Goal: Task Accomplishment & Management: Use online tool/utility

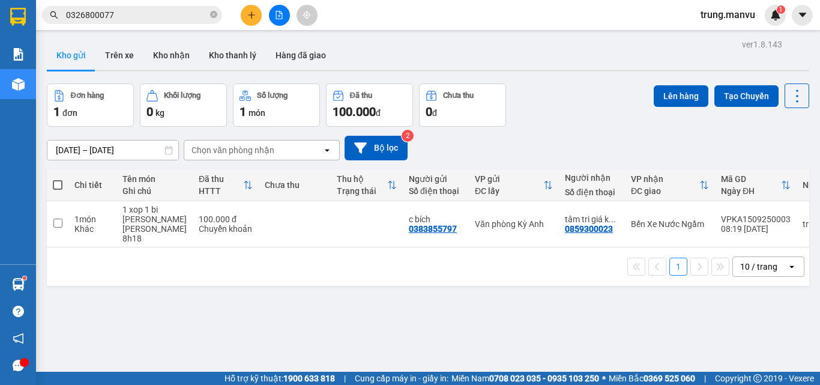
click at [262, 17] on div at bounding box center [279, 15] width 90 height 21
click at [276, 22] on button at bounding box center [279, 15] width 21 height 21
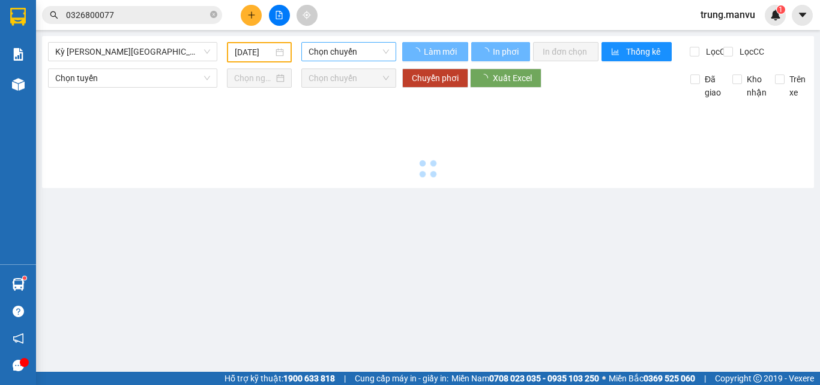
type input "[DATE]"
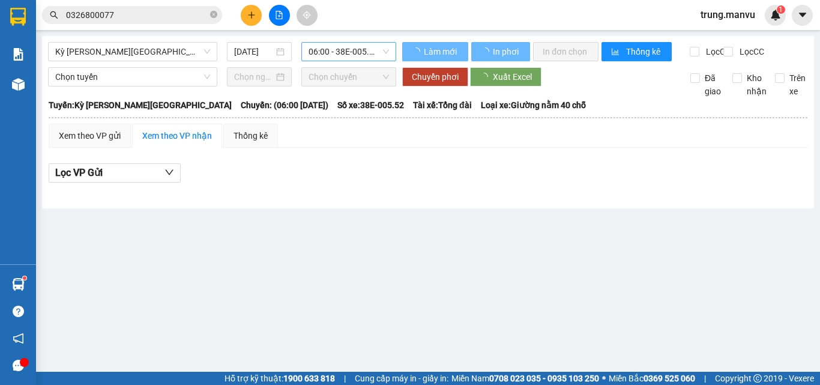
click at [334, 53] on span "06:00 - 38E-005.52" at bounding box center [348, 52] width 80 height 18
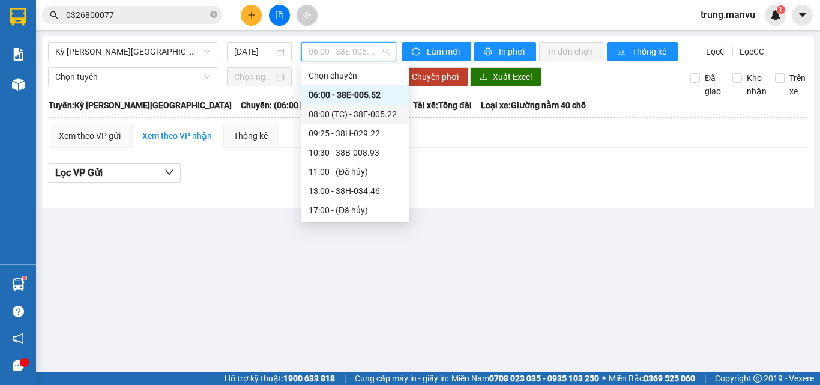
click at [380, 118] on div "08:00 (TC) - 38E-005.22" at bounding box center [355, 113] width 94 height 13
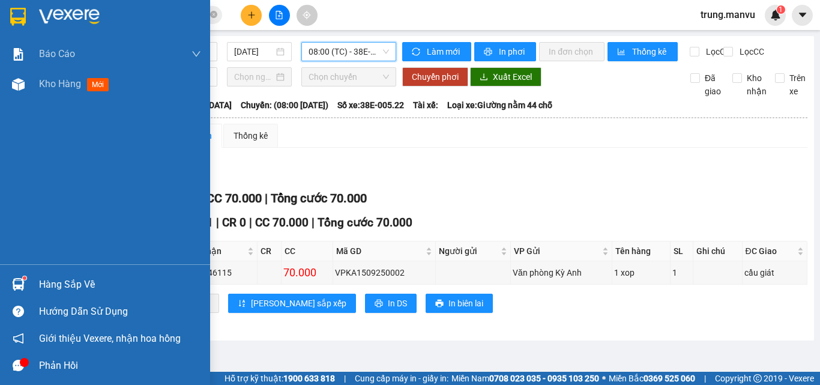
click at [20, 22] on img at bounding box center [18, 17] width 16 height 18
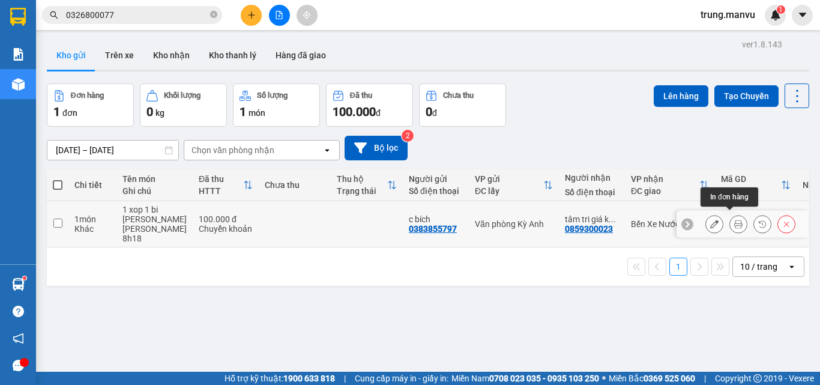
click at [734, 220] on icon at bounding box center [738, 224] width 8 height 8
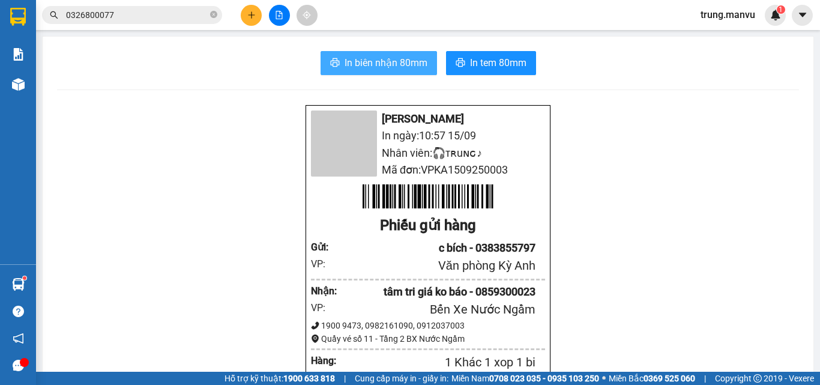
click at [389, 67] on span "In biên nhận 80mm" at bounding box center [385, 62] width 83 height 15
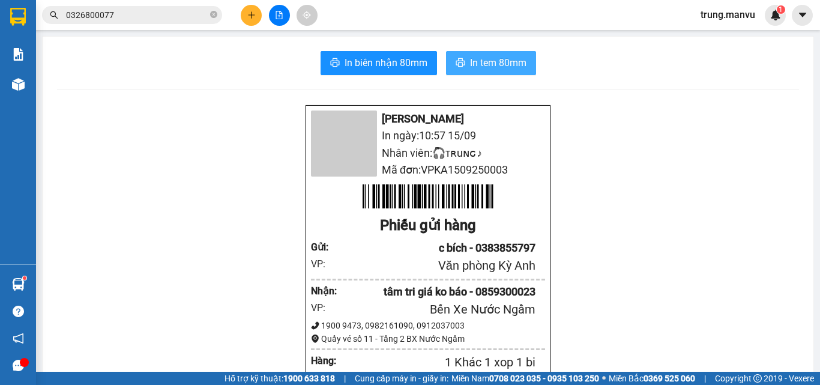
click at [499, 59] on span "In tem 80mm" at bounding box center [498, 62] width 56 height 15
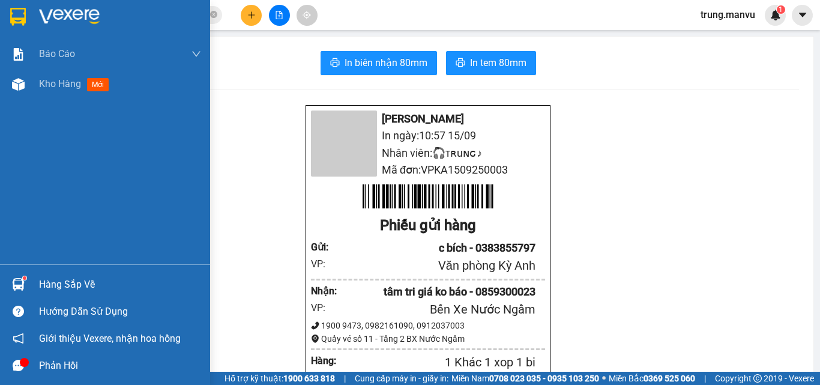
click at [16, 19] on img at bounding box center [18, 17] width 16 height 18
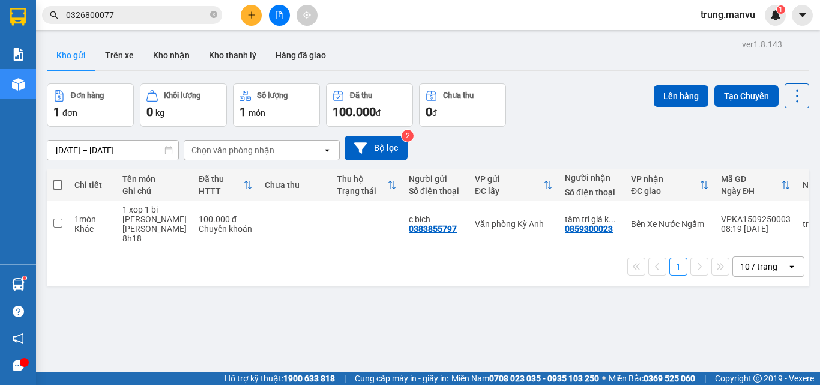
click at [119, 8] on input "0326800077" at bounding box center [137, 14] width 142 height 13
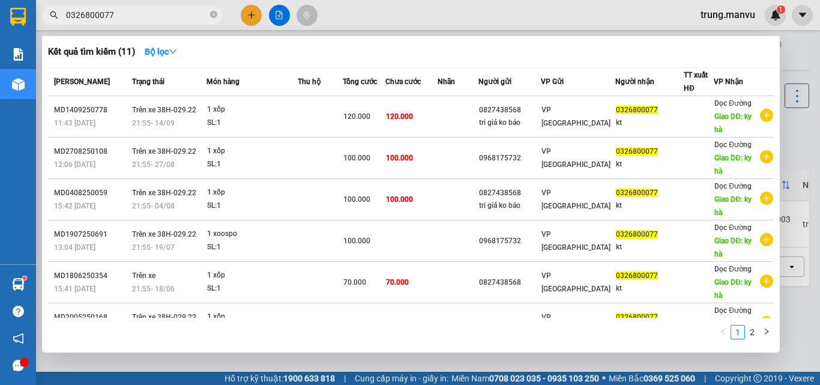
click at [119, 8] on input "0326800077" at bounding box center [137, 14] width 142 height 13
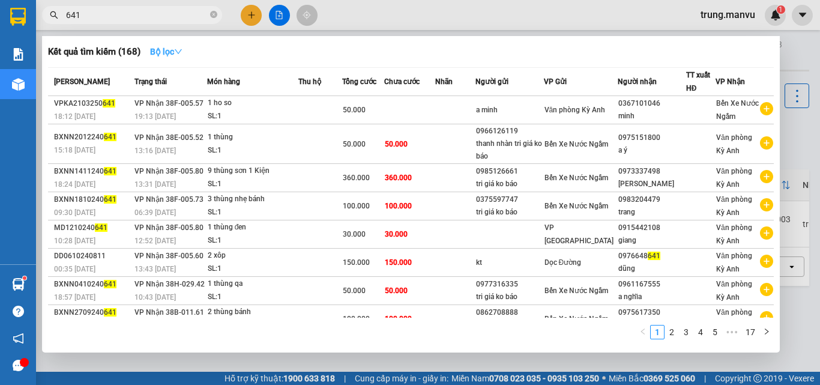
type input "641"
click at [176, 56] on strong "Bộ lọc" at bounding box center [166, 52] width 32 height 10
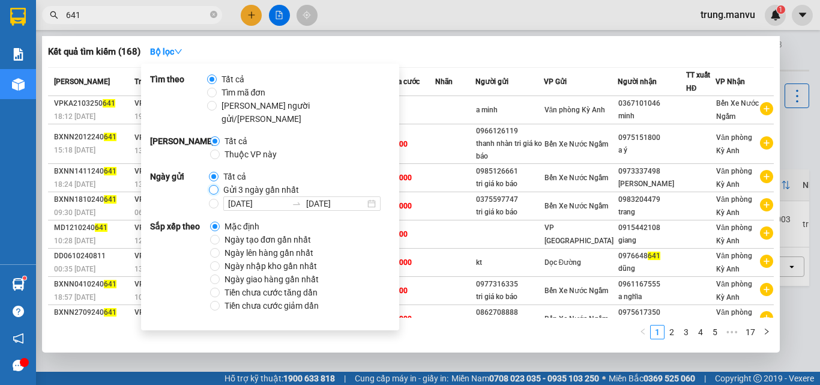
click at [210, 185] on input "Gửi 3 ngày gần nhất" at bounding box center [214, 190] width 10 height 10
radio input "true"
radio input "false"
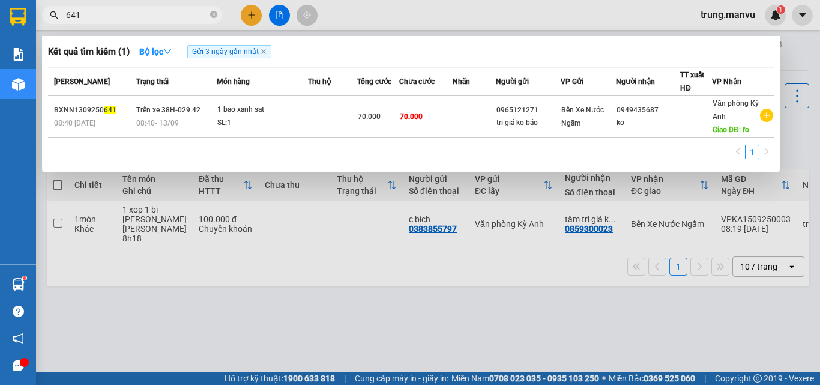
click at [460, 148] on div "1" at bounding box center [410, 156] width 725 height 22
click at [553, 275] on div at bounding box center [410, 192] width 820 height 385
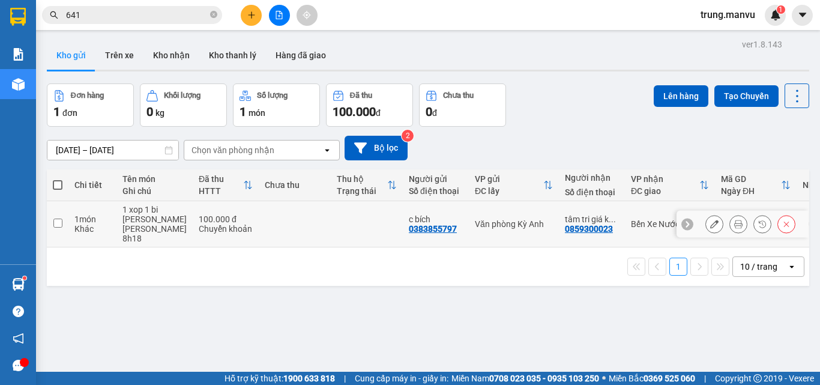
click at [681, 213] on div at bounding box center [742, 224] width 132 height 27
click at [52, 191] on th at bounding box center [58, 185] width 22 height 32
click at [58, 184] on span at bounding box center [58, 185] width 10 height 10
click at [58, 179] on input "checkbox" at bounding box center [58, 179] width 0 height 0
checkbox input "true"
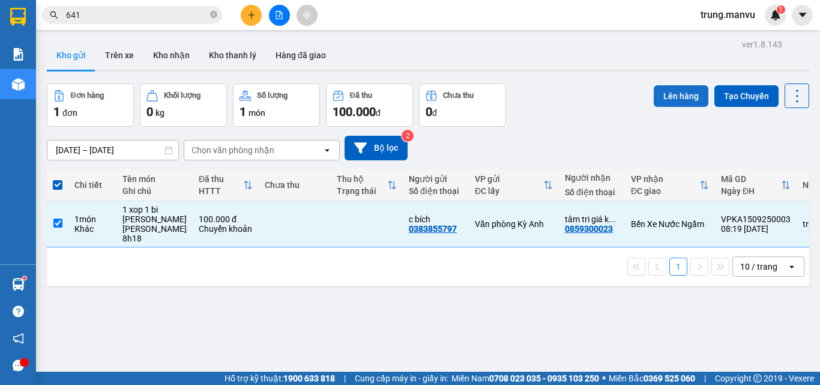
click at [657, 101] on button "Lên hàng" at bounding box center [680, 96] width 55 height 22
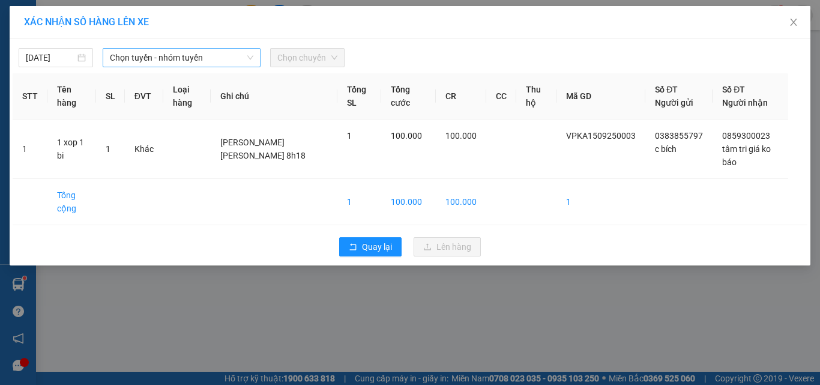
click at [173, 58] on span "Chọn tuyến - nhóm tuyến" at bounding box center [181, 58] width 143 height 18
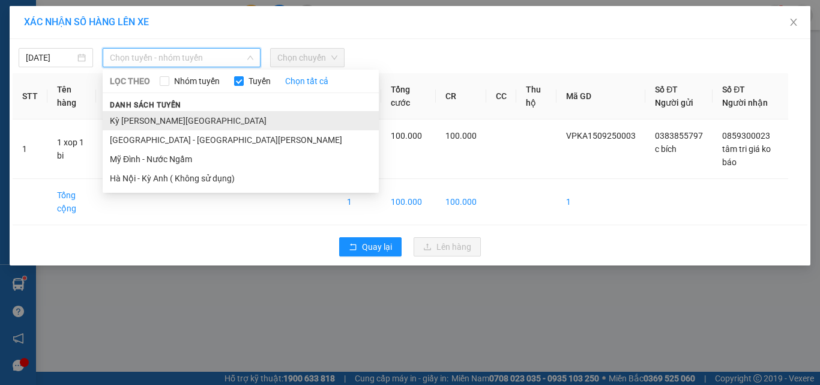
click at [174, 116] on li "Kỳ [PERSON_NAME][GEOGRAPHIC_DATA]" at bounding box center [241, 120] width 276 height 19
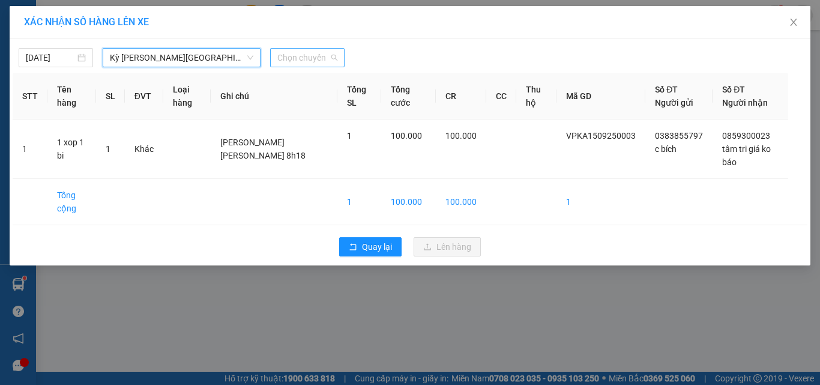
click at [299, 59] on span "Chọn chuyến" at bounding box center [307, 58] width 60 height 18
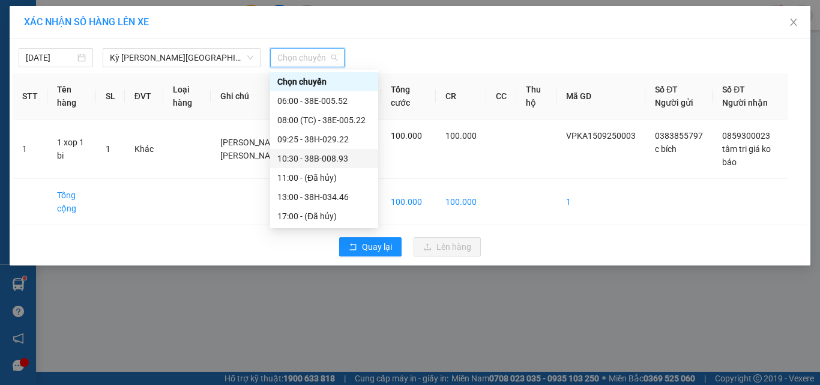
click at [345, 156] on div "10:30 - 38B-008.93" at bounding box center [324, 158] width 94 height 13
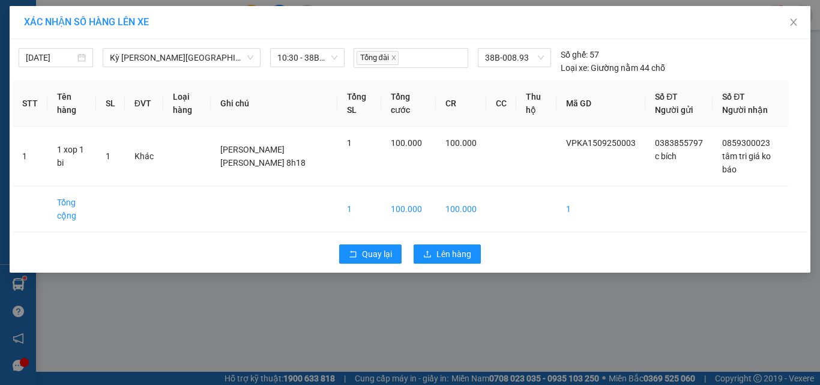
click at [461, 238] on div "Quay lại Lên hàng" at bounding box center [410, 253] width 794 height 31
click at [463, 247] on span "Lên hàng" at bounding box center [453, 253] width 35 height 13
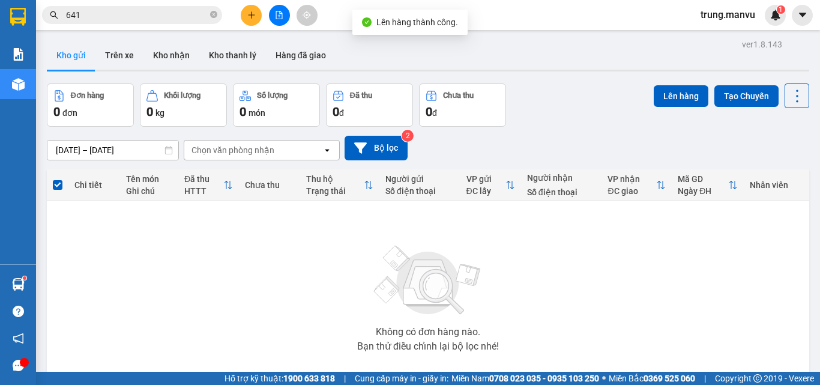
click at [466, 286] on img at bounding box center [428, 280] width 120 height 84
